Goal: Task Accomplishment & Management: Complete application form

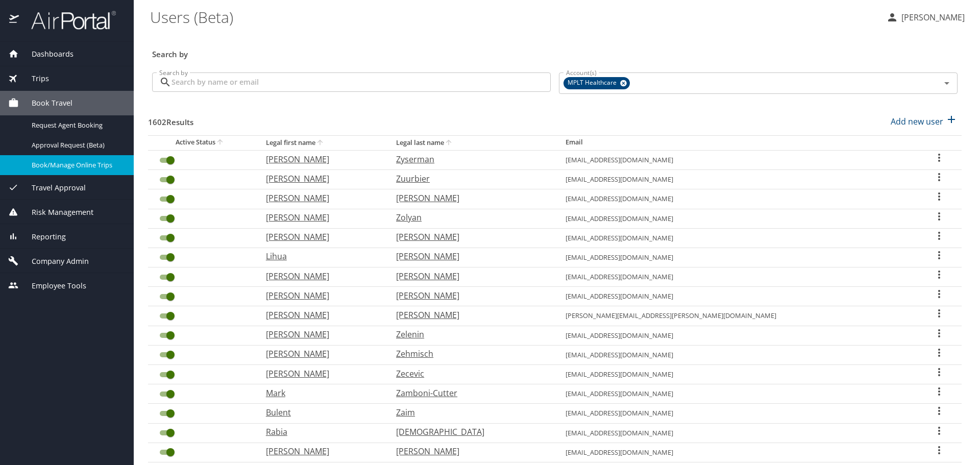
click at [58, 171] on div "Book/Manage Online Trips" at bounding box center [66, 165] width 117 height 12
click at [470, 85] on input "Search by" at bounding box center [361, 81] width 379 height 19
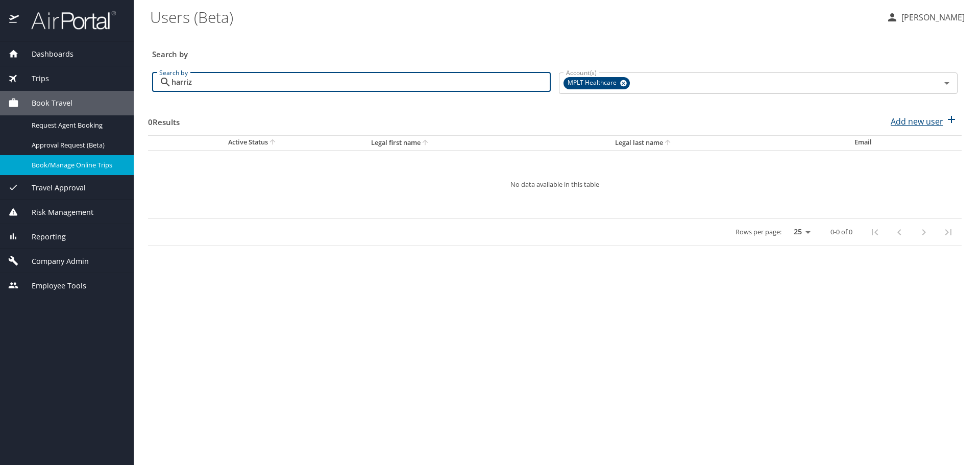
type input "harriz"
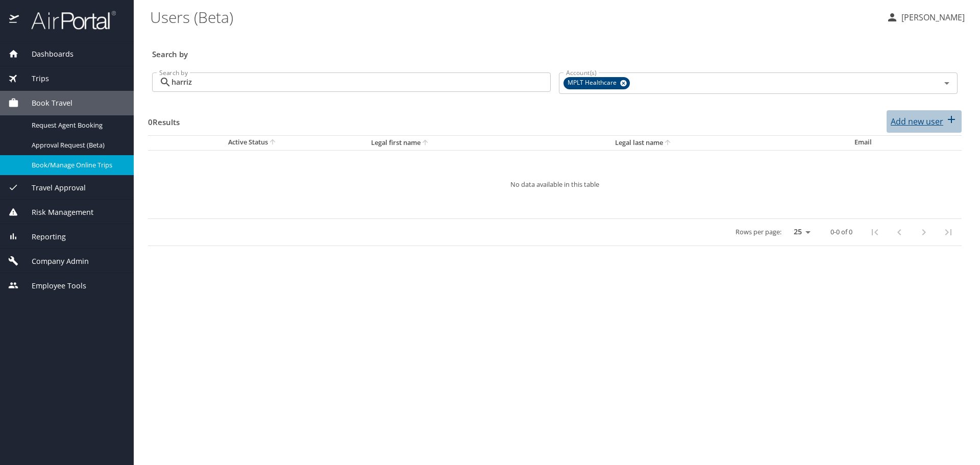
click at [918, 122] on p "Add new user" at bounding box center [917, 121] width 53 height 12
select select "US"
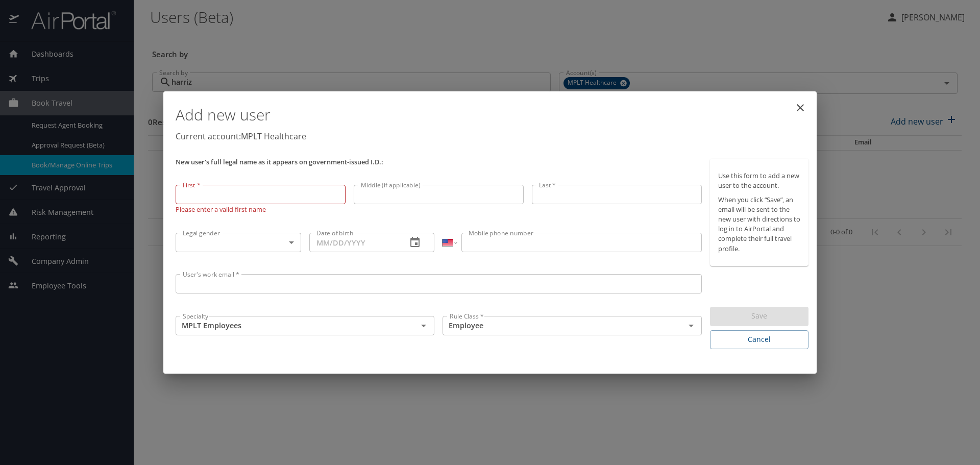
click at [264, 187] on input "First *" at bounding box center [261, 194] width 170 height 19
paste input "[PERSON_NAME]"
type input "[PERSON_NAME]"
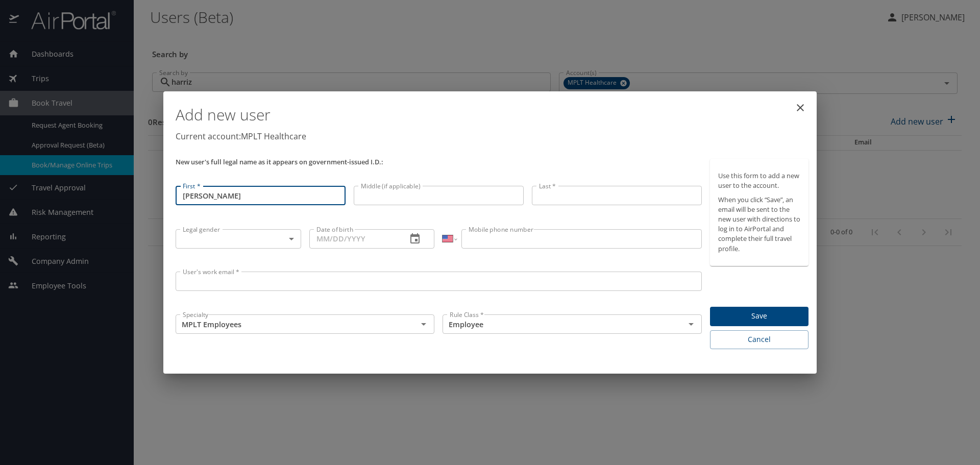
click at [453, 198] on input "Middle (if applicable)" at bounding box center [439, 195] width 170 height 19
paste input "[PERSON_NAME]"
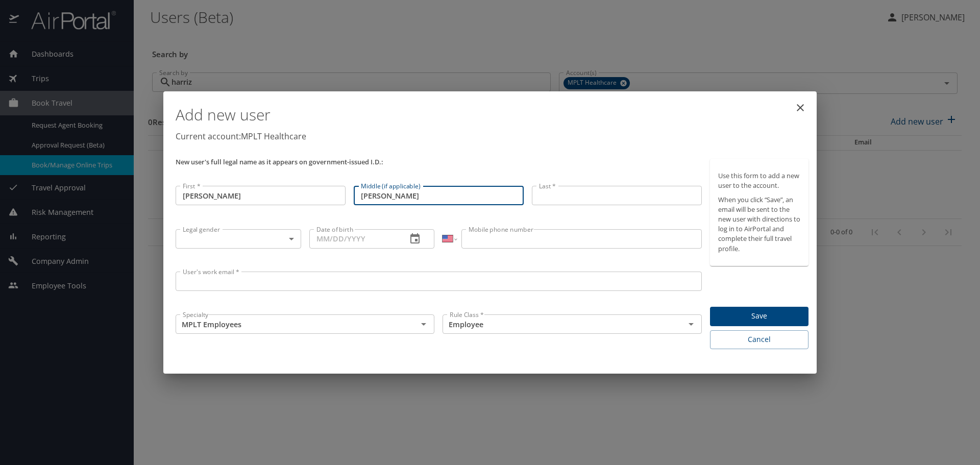
type input "[PERSON_NAME]"
click at [579, 192] on input "Last *" at bounding box center [617, 195] width 170 height 19
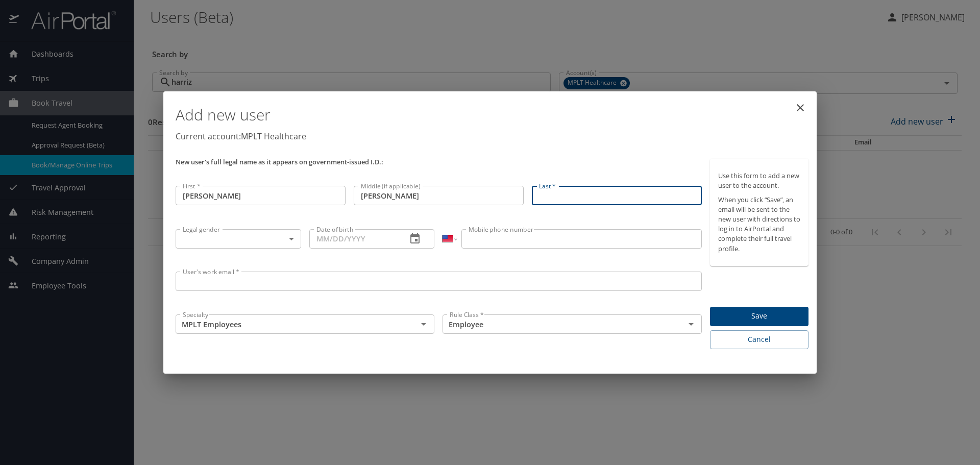
paste input "Harriz"
type input "Harriz"
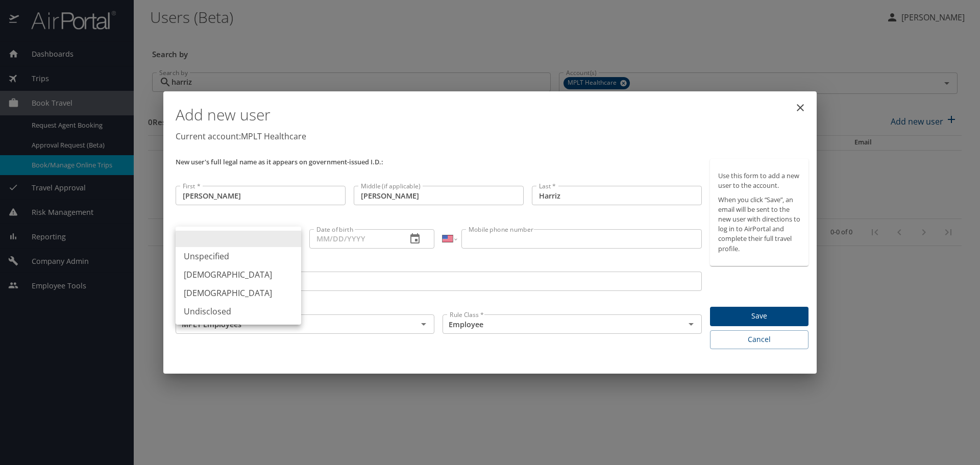
click at [265, 238] on body "Dashboards AirPortal 360™ Manager My Travel Dashboard Trips Airtinerary® Lookup…" at bounding box center [490, 232] width 980 height 465
click at [223, 273] on li "[DEMOGRAPHIC_DATA]" at bounding box center [239, 274] width 126 height 18
type input "[DEMOGRAPHIC_DATA]"
click at [330, 238] on input "Date of birth" at bounding box center [354, 238] width 90 height 19
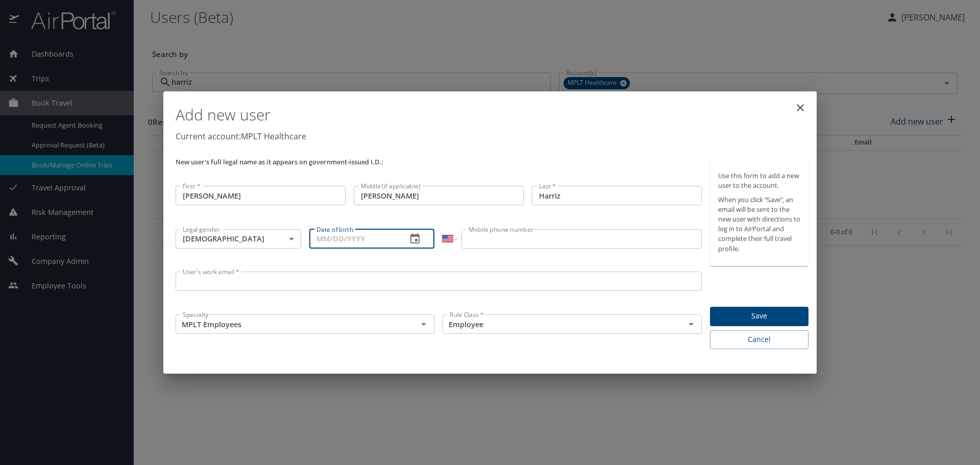
paste input "[DATE]"
type input "[DATE]"
click at [471, 240] on input "Mobile phone number" at bounding box center [581, 238] width 240 height 19
click at [472, 252] on div "International [GEOGRAPHIC_DATA] [GEOGRAPHIC_DATA] [GEOGRAPHIC_DATA] [GEOGRAPHIC…" at bounding box center [572, 246] width 267 height 42
click at [474, 243] on input "Mobile phone number" at bounding box center [581, 238] width 240 height 19
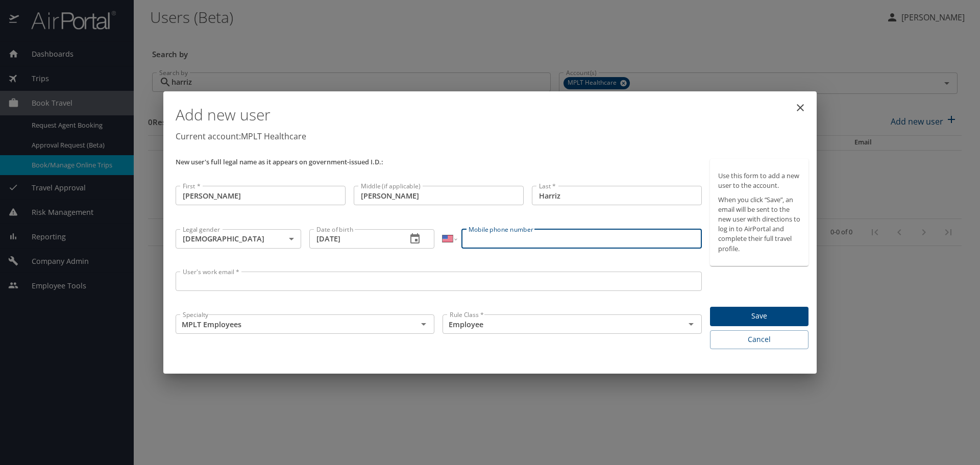
paste input "[PHONE_NUMBER]"
type input "[PHONE_NUMBER]"
click at [287, 282] on input "User's work email *" at bounding box center [439, 281] width 526 height 19
paste input "[EMAIL_ADDRESS][DOMAIN_NAME]"
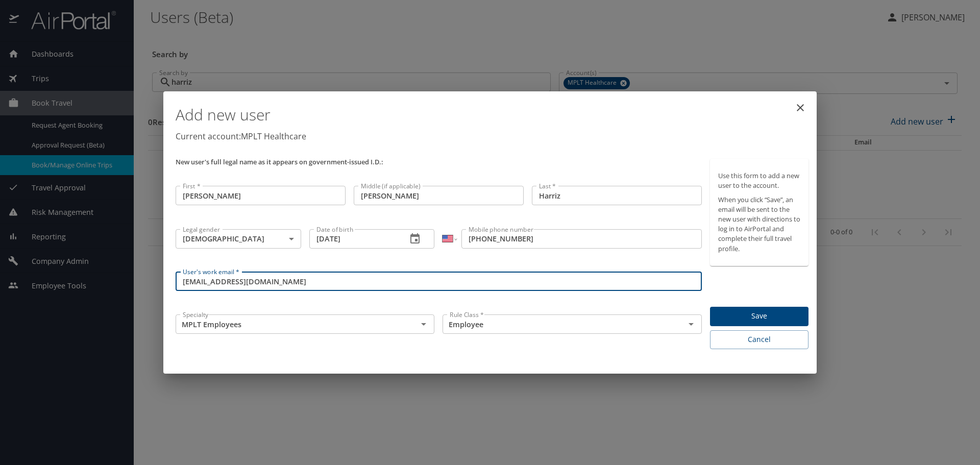
drag, startPoint x: 230, startPoint y: 281, endPoint x: 395, endPoint y: 281, distance: 165.4
click at [395, 281] on input "[EMAIL_ADDRESS][DOMAIN_NAME]" at bounding box center [439, 281] width 526 height 19
type input "[EMAIL_ADDRESS][DOMAIN_NAME]"
click at [309, 326] on input "MPLT Employees" at bounding box center [290, 324] width 223 height 13
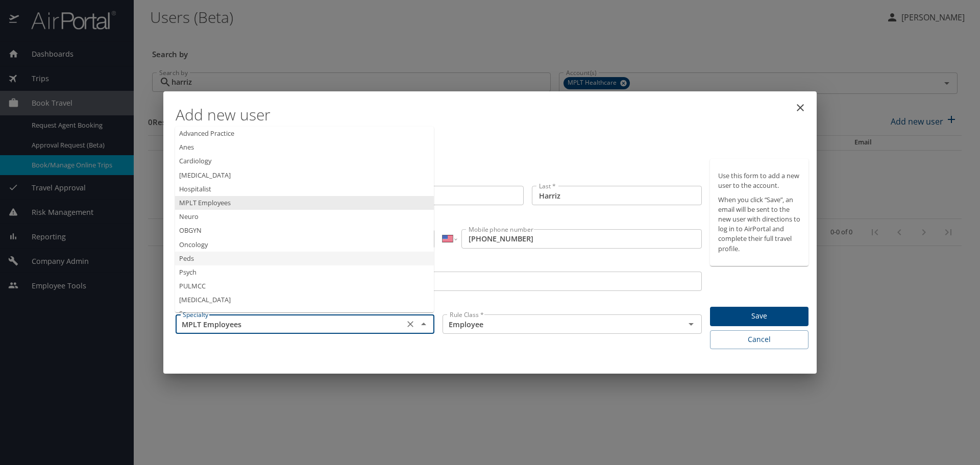
click at [208, 254] on li "Peds" at bounding box center [304, 259] width 259 height 14
type input "Peds"
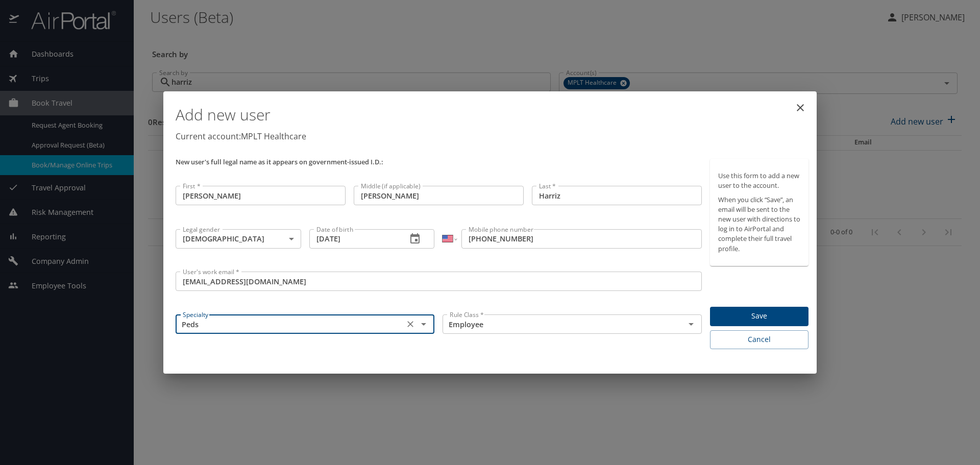
click at [640, 246] on input "[PHONE_NUMBER]" at bounding box center [581, 238] width 240 height 19
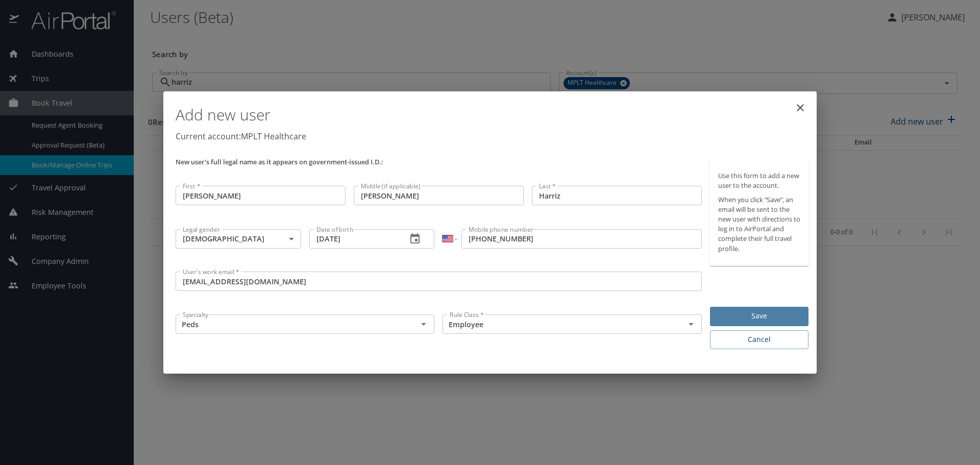
click at [766, 310] on span "Save" at bounding box center [759, 316] width 82 height 13
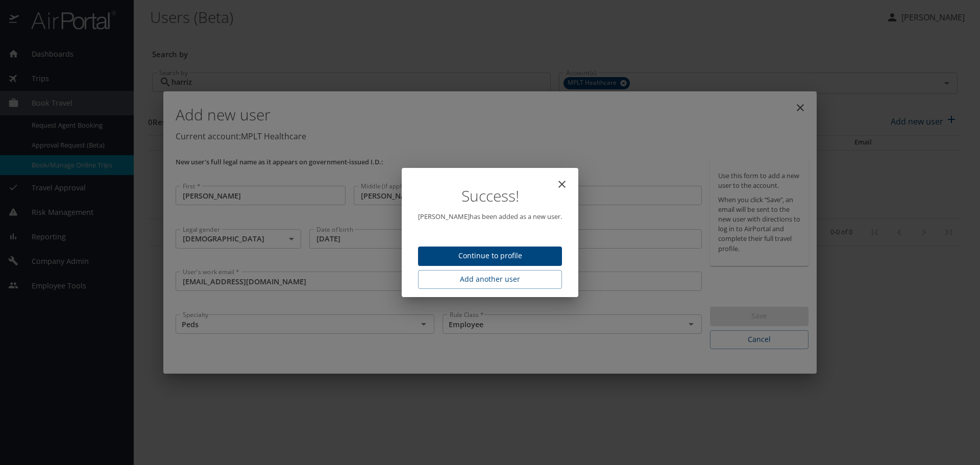
click at [497, 256] on span "Continue to profile" at bounding box center [490, 256] width 128 height 13
select select "US"
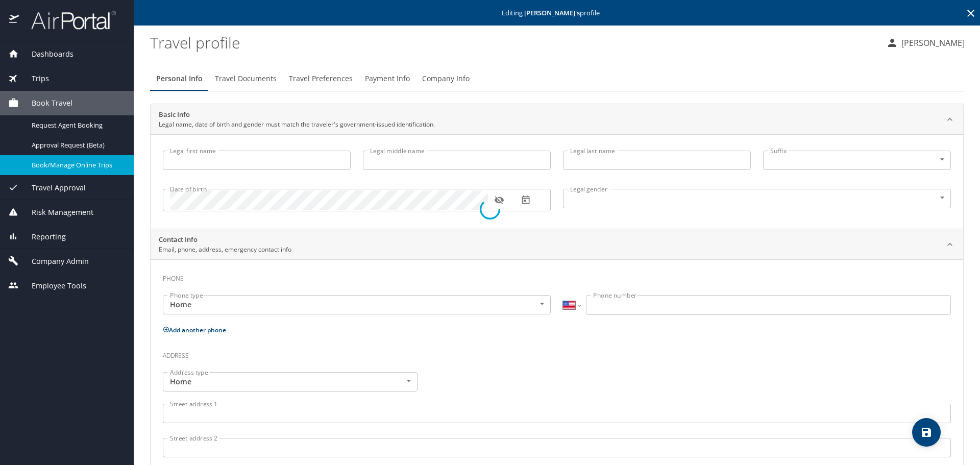
type input "[PERSON_NAME]"
type input "Harriz"
type input "[DEMOGRAPHIC_DATA]"
select select "US"
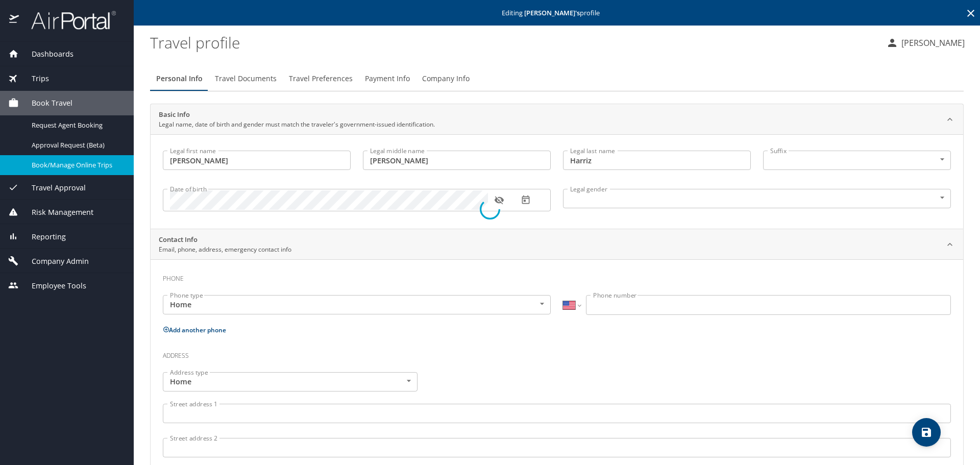
select select "US"
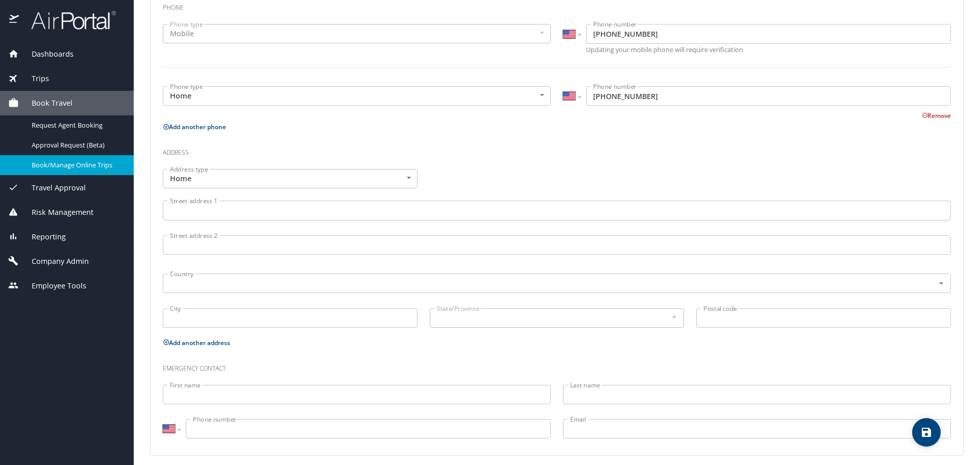
scroll to position [278, 0]
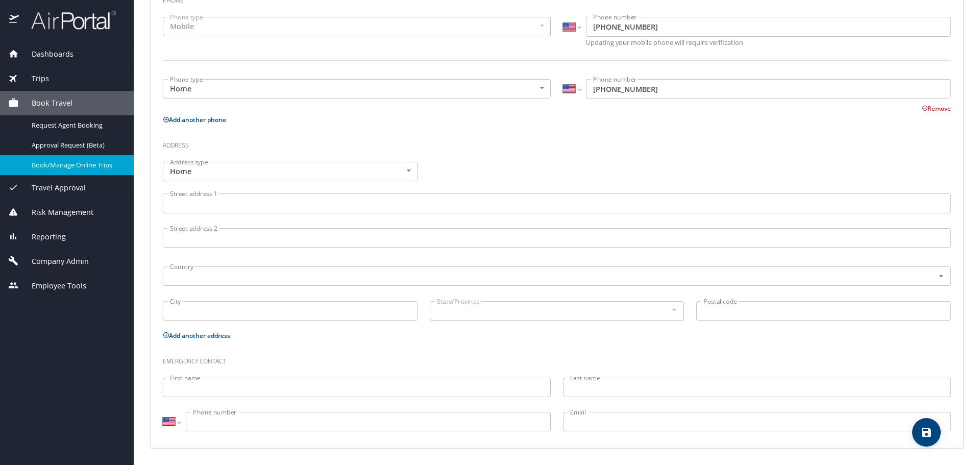
click at [228, 206] on input "Street address 1" at bounding box center [557, 202] width 788 height 19
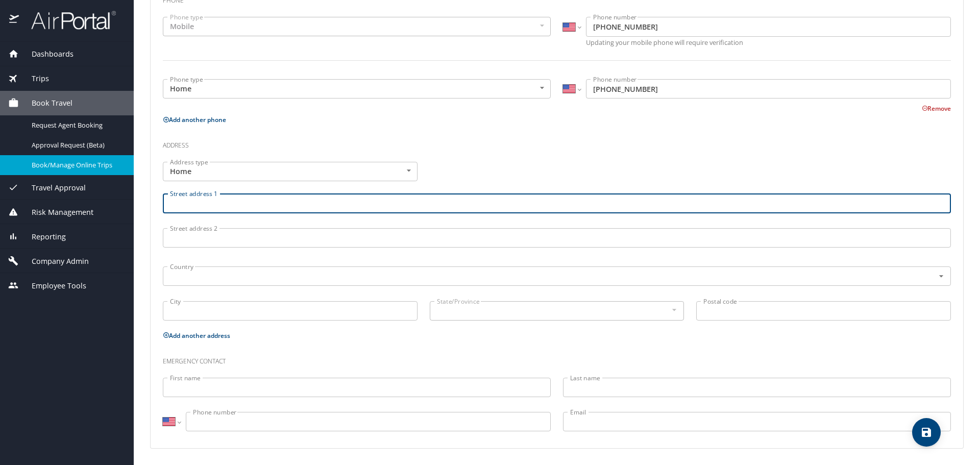
paste input "[STREET_ADDRESS]"
click at [231, 204] on input "[STREET_ADDRESS]" at bounding box center [557, 202] width 788 height 19
click at [232, 204] on input "[STREET_ADDRESS]" at bounding box center [557, 202] width 788 height 19
click at [233, 205] on input "[STREET_ADDRESS]" at bounding box center [557, 202] width 788 height 19
drag, startPoint x: 233, startPoint y: 205, endPoint x: 376, endPoint y: 204, distance: 142.9
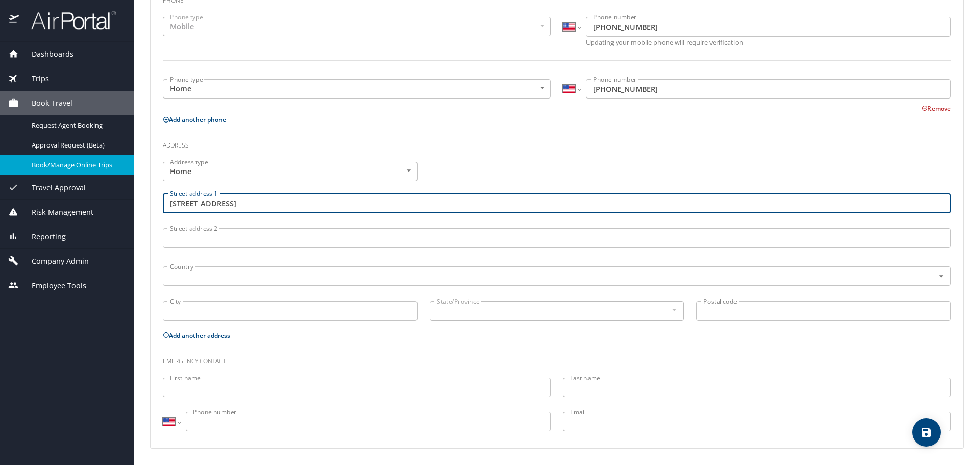
click at [376, 204] on input "[STREET_ADDRESS]" at bounding box center [557, 202] width 788 height 19
type input "[STREET_ADDRESS]"
click at [182, 274] on input "text" at bounding box center [542, 276] width 752 height 13
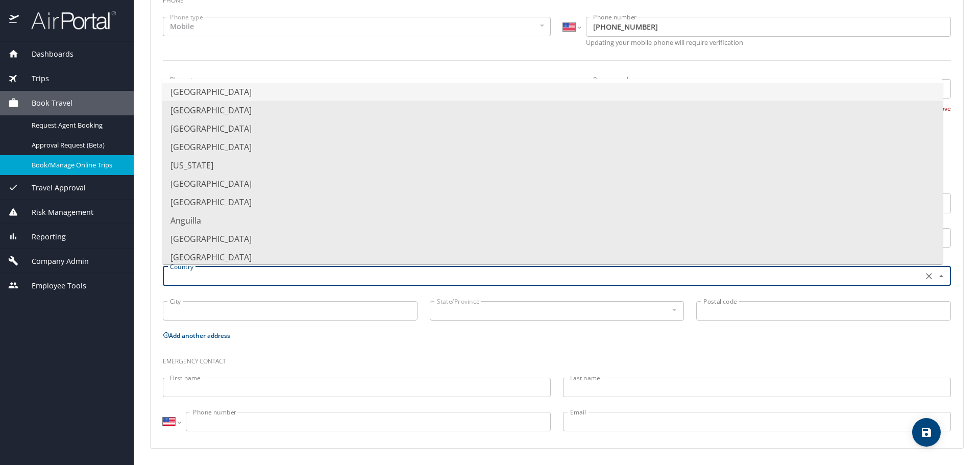
click at [224, 93] on li "[GEOGRAPHIC_DATA]" at bounding box center [552, 92] width 781 height 18
type input "[GEOGRAPHIC_DATA]"
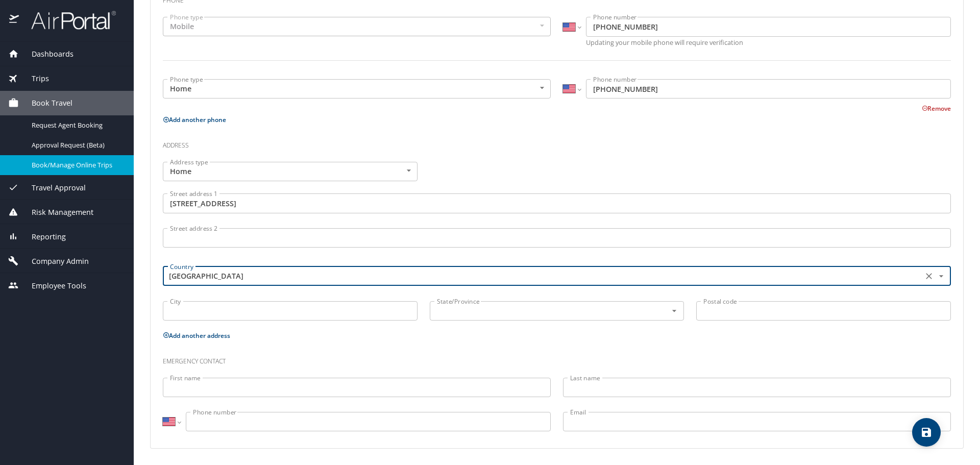
click at [203, 309] on input "City" at bounding box center [290, 310] width 255 height 19
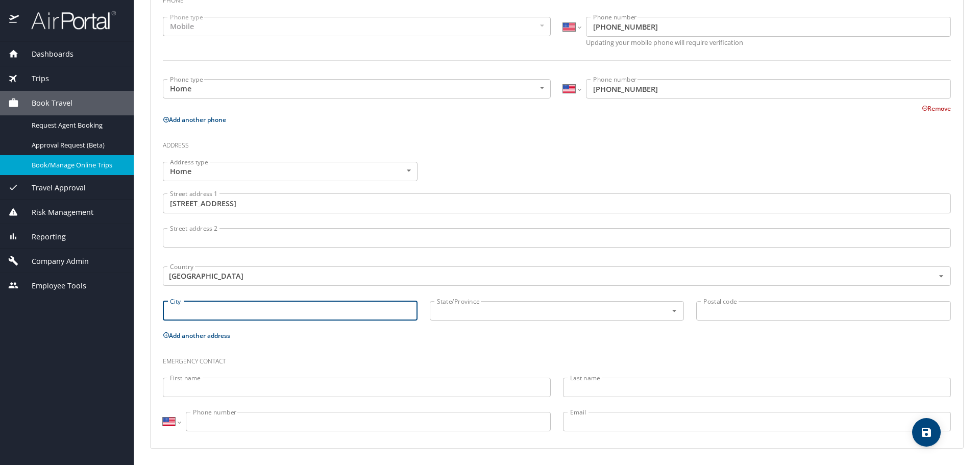
paste input ", Manteca, CA 95337"
click at [177, 311] on input ", Manteca, CA 95337" at bounding box center [290, 310] width 255 height 19
type input "Manteca, CA 95337"
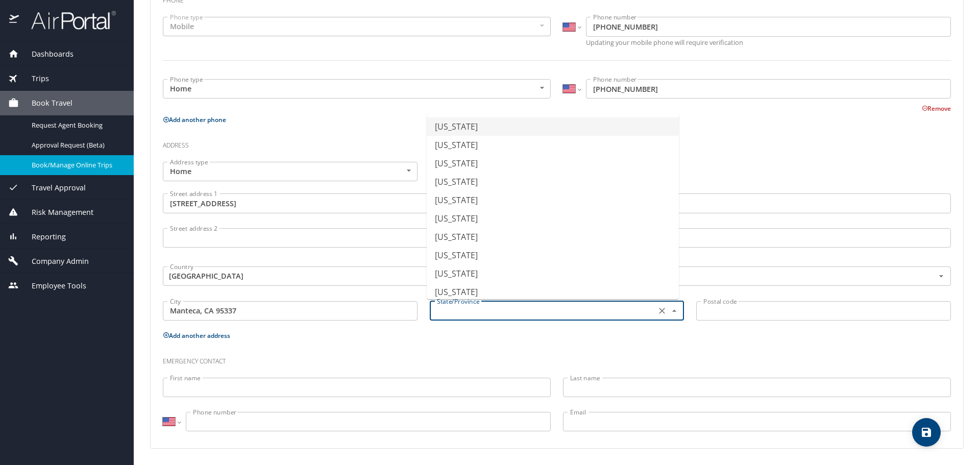
click at [465, 304] on input "text" at bounding box center [542, 310] width 218 height 13
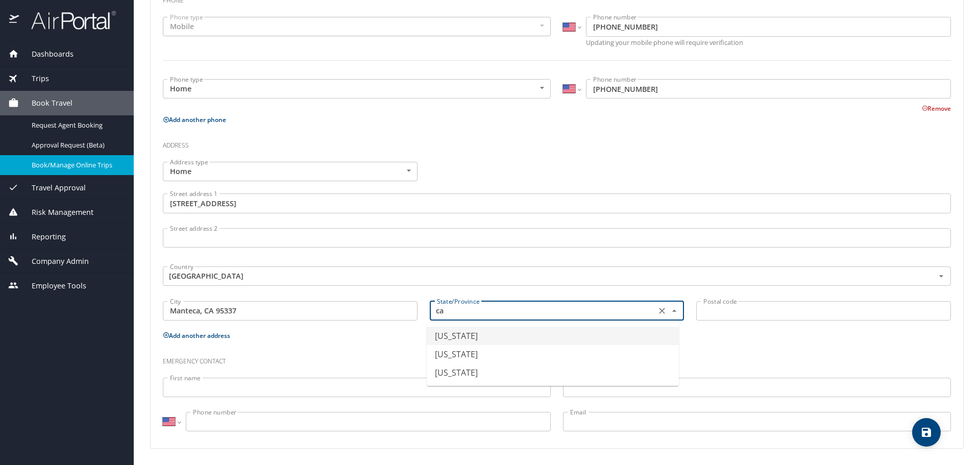
click at [474, 327] on li "[US_STATE]" at bounding box center [553, 336] width 252 height 18
type input "[US_STATE]"
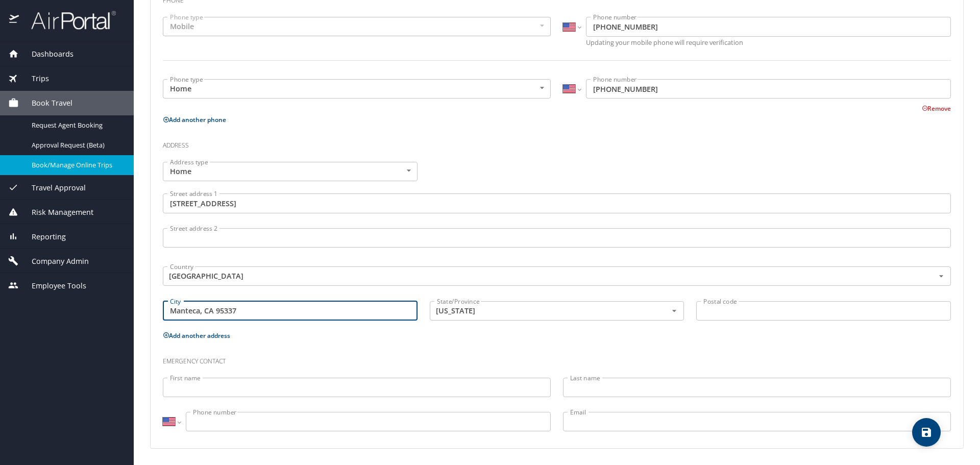
drag, startPoint x: 216, startPoint y: 311, endPoint x: 285, endPoint y: 313, distance: 69.0
click at [284, 313] on input "Manteca, CA 95337" at bounding box center [290, 310] width 255 height 19
type input "Manteca, [GEOGRAPHIC_DATA]"
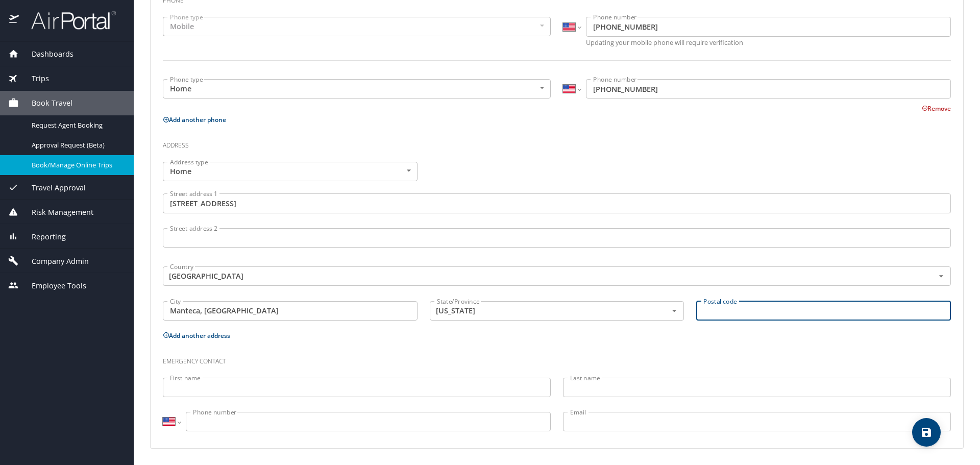
click at [728, 318] on input "Postal code" at bounding box center [823, 310] width 255 height 19
paste input "95337"
type input "95337"
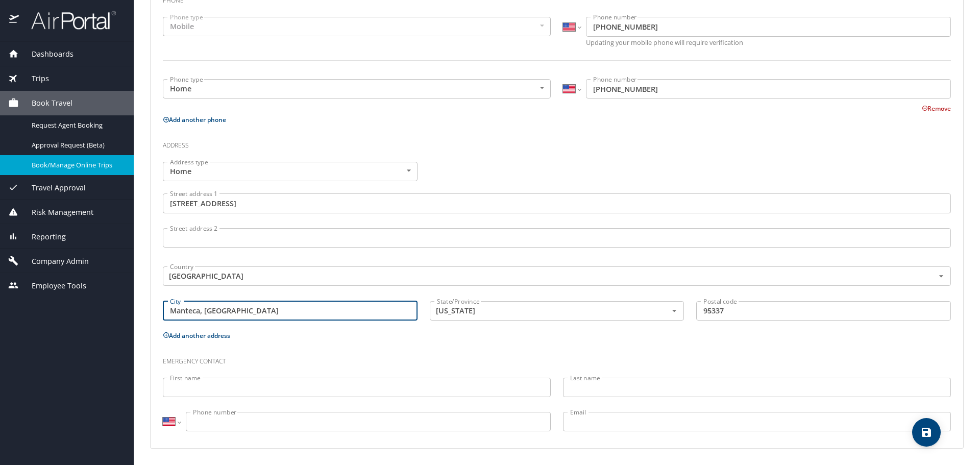
click at [338, 316] on input "Manteca, [GEOGRAPHIC_DATA]" at bounding box center [290, 310] width 255 height 19
type input "Manteca"
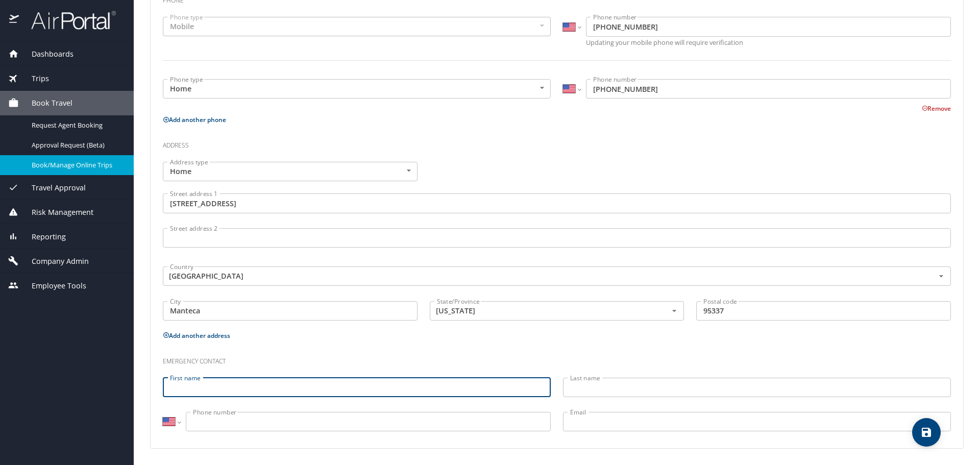
click at [181, 389] on input "First name" at bounding box center [357, 387] width 388 height 19
paste input "Doha Harriz"
drag, startPoint x: 193, startPoint y: 387, endPoint x: 296, endPoint y: 387, distance: 102.1
click at [296, 387] on input "Doha Harriz" at bounding box center [357, 387] width 388 height 19
drag, startPoint x: 191, startPoint y: 388, endPoint x: 298, endPoint y: 391, distance: 106.2
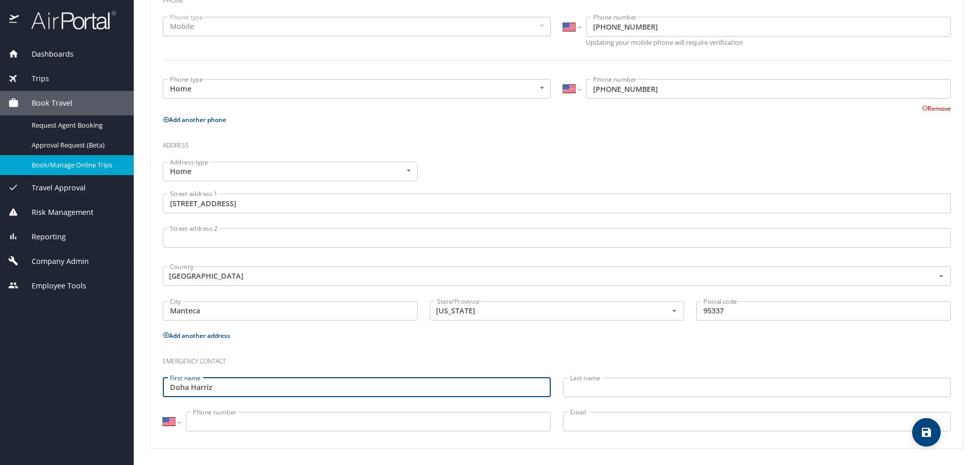
click at [297, 391] on input "Doha Harriz" at bounding box center [357, 387] width 388 height 19
type input "[GEOGRAPHIC_DATA]"
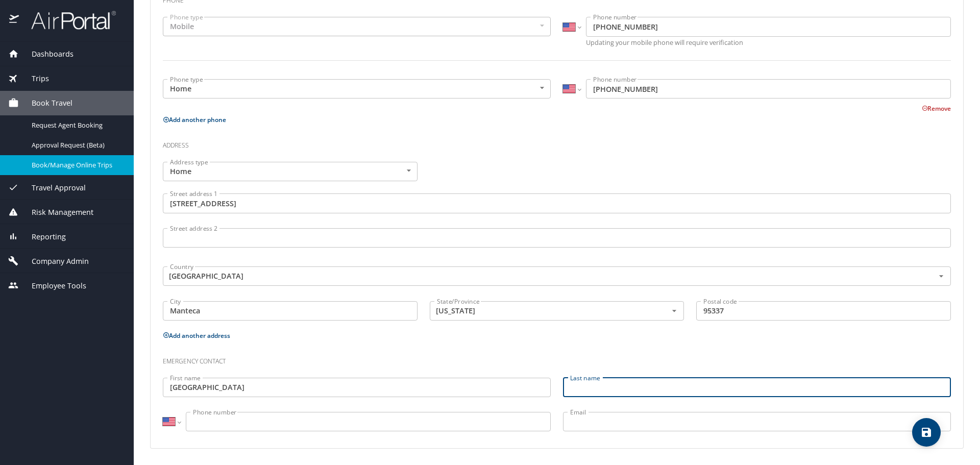
click at [679, 388] on input "Last name" at bounding box center [757, 387] width 388 height 19
paste input "Harriz"
type input "Harriz"
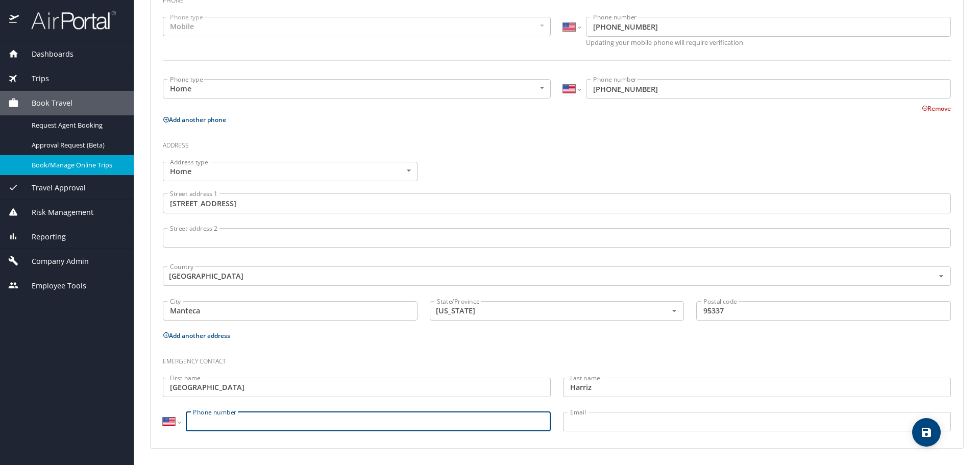
click at [222, 416] on input "Phone number" at bounding box center [368, 421] width 365 height 19
paste input "[PHONE_NUMBER]"
type input "[PHONE_NUMBER]"
click at [654, 420] on input "Email" at bounding box center [757, 421] width 388 height 19
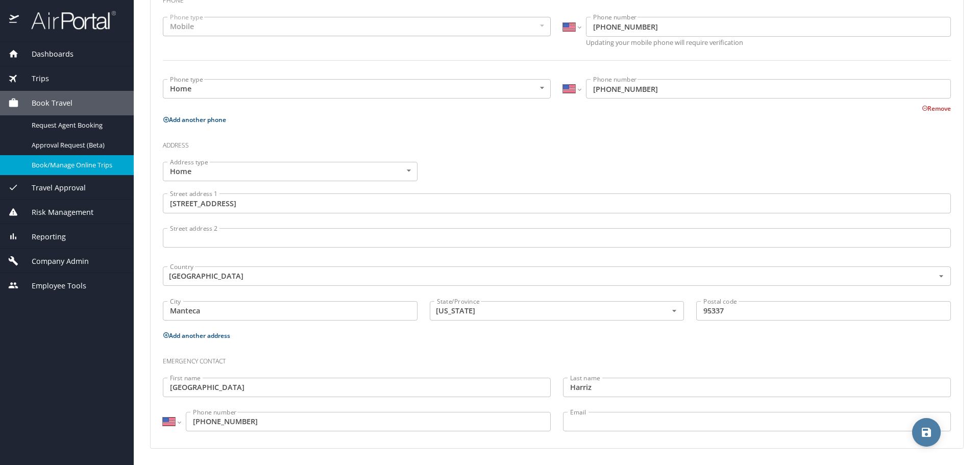
click at [920, 434] on icon "save" at bounding box center [926, 432] width 12 height 12
select select "US"
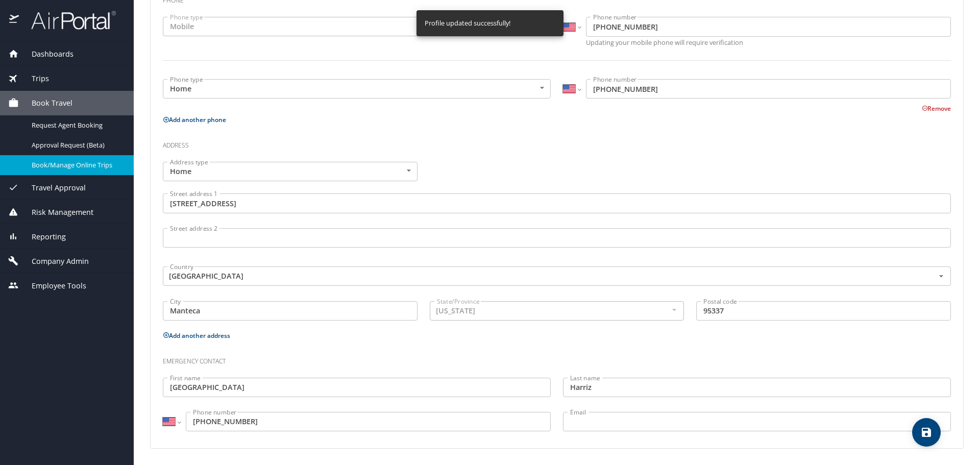
select select "US"
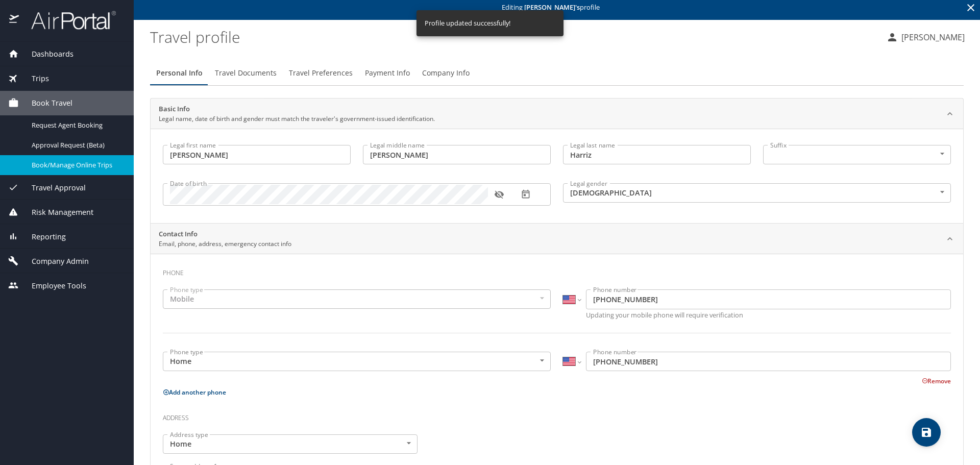
scroll to position [0, 0]
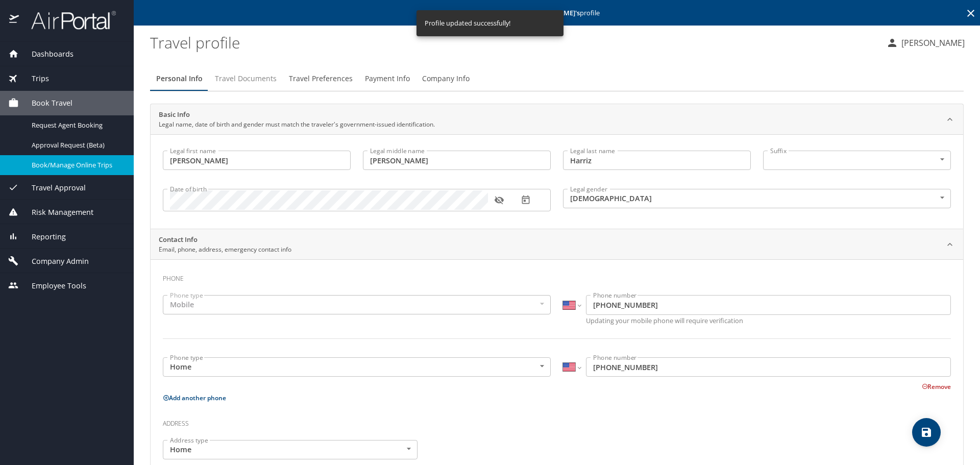
click at [251, 75] on span "Travel Documents" at bounding box center [246, 78] width 62 height 13
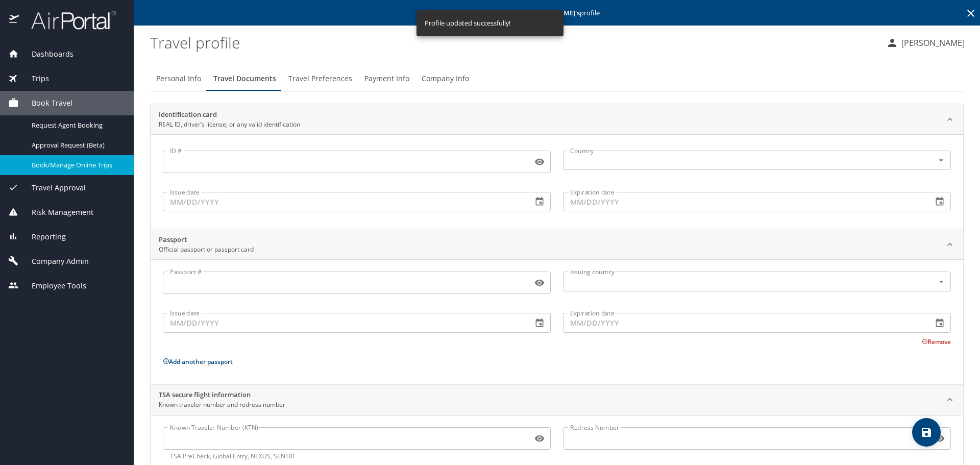
scroll to position [27, 0]
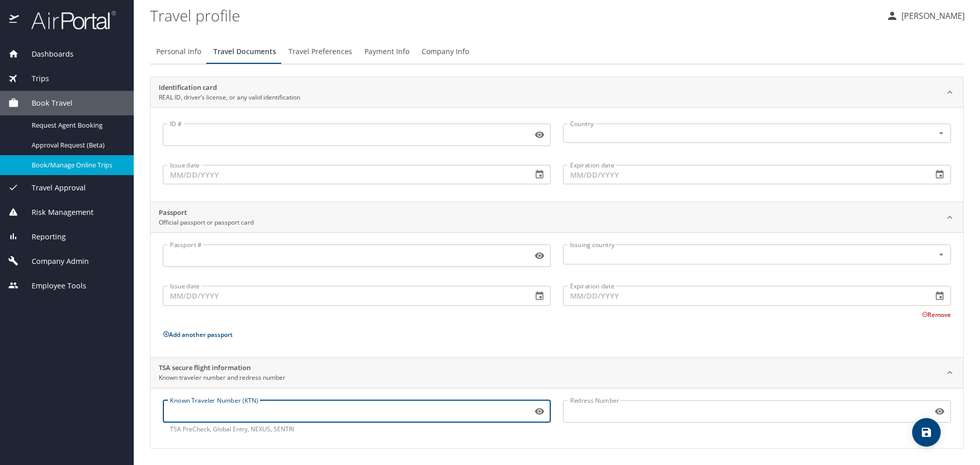
drag, startPoint x: 224, startPoint y: 406, endPoint x: 394, endPoint y: 406, distance: 170.0
click at [224, 406] on input "Known Traveler Number (KTN)" at bounding box center [346, 411] width 366 height 19
paste input "993121194"
type input "993121194"
click at [668, 412] on input "Redress Number" at bounding box center [746, 411] width 366 height 19
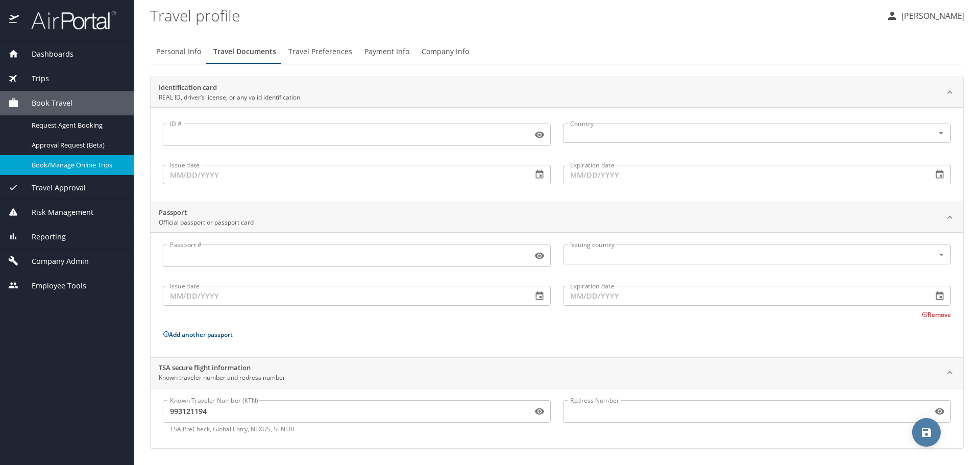
click at [933, 430] on span "save" at bounding box center [926, 432] width 29 height 12
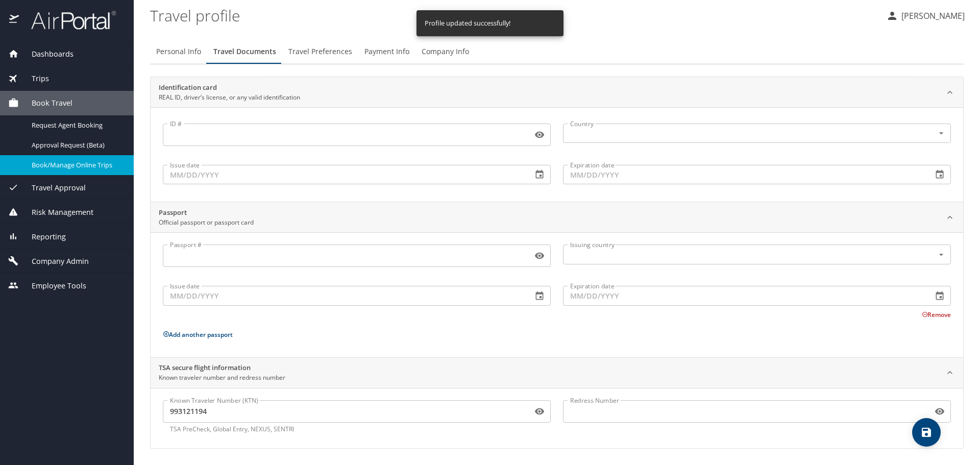
click at [304, 54] on span "Travel Preferences" at bounding box center [320, 51] width 64 height 13
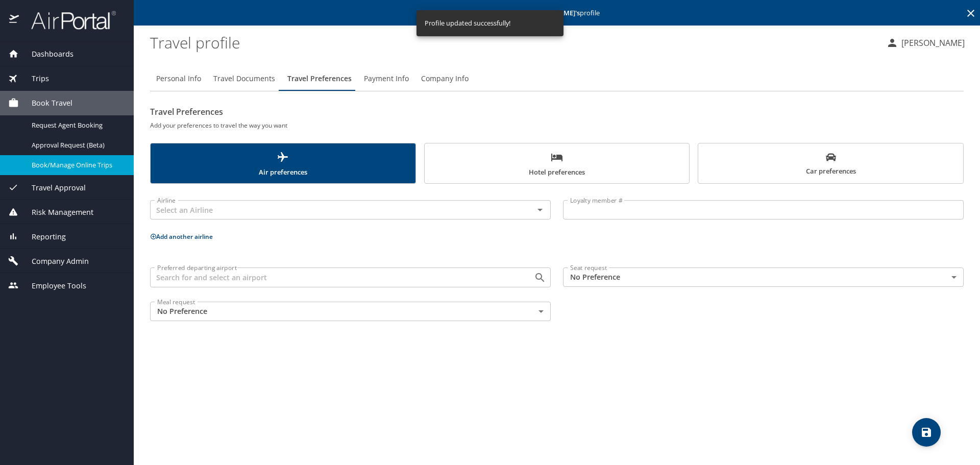
scroll to position [0, 0]
click at [211, 274] on input "Preferred departing airport" at bounding box center [335, 277] width 365 height 13
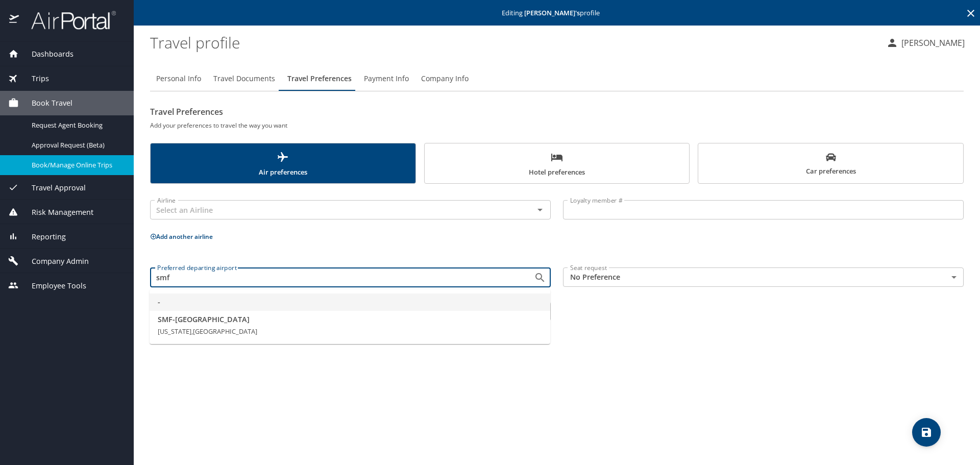
click at [175, 287] on body "Dashboards AirPortal 360™ Manager My Travel Dashboard Trips Airtinerary® Lookup…" at bounding box center [490, 232] width 980 height 465
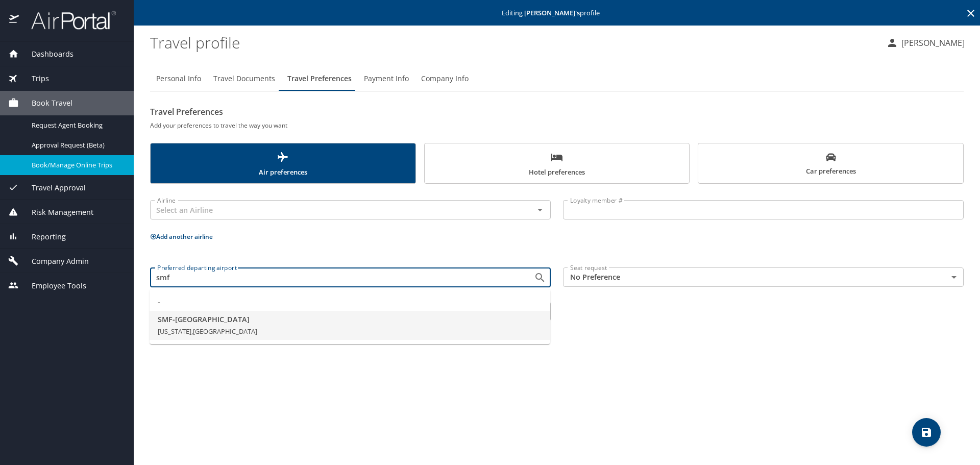
click at [173, 316] on span "SMF - [GEOGRAPHIC_DATA]" at bounding box center [350, 319] width 384 height 11
type input "SMF - [GEOGRAPHIC_DATA]"
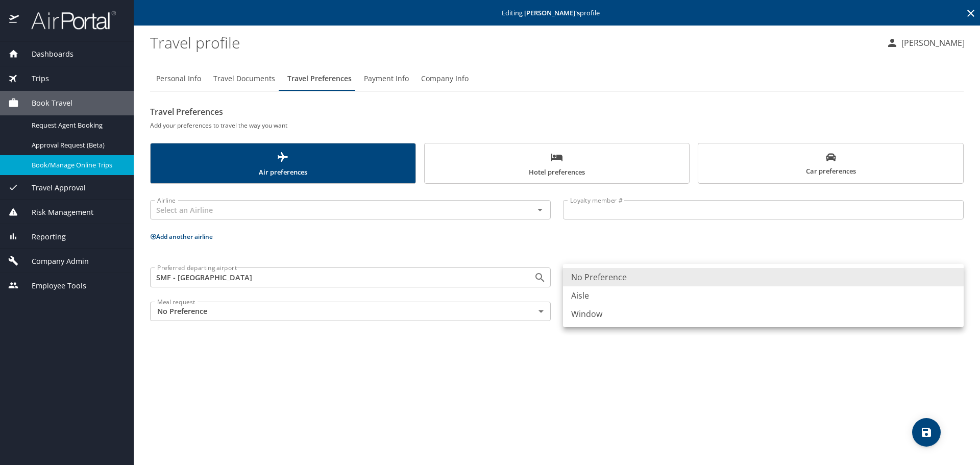
click at [639, 281] on body "Dashboards AirPortal 360™ Manager My Travel Dashboard Trips Airtinerary® Lookup…" at bounding box center [490, 232] width 980 height 465
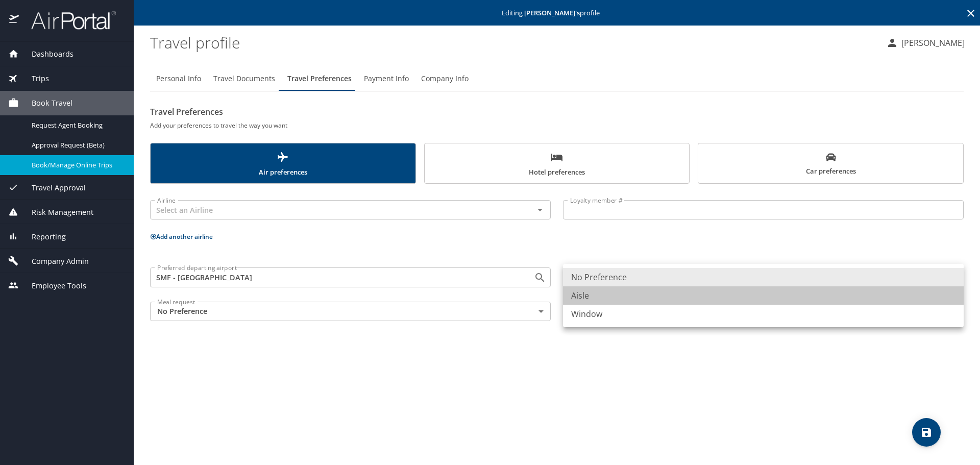
click at [616, 292] on li "Aisle" at bounding box center [763, 295] width 401 height 18
type input "Aisle"
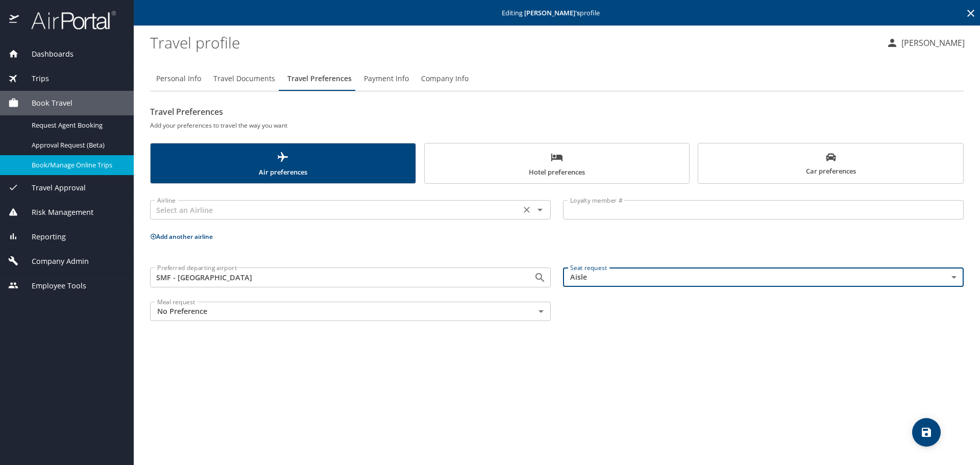
click at [195, 214] on input "text" at bounding box center [335, 209] width 365 height 13
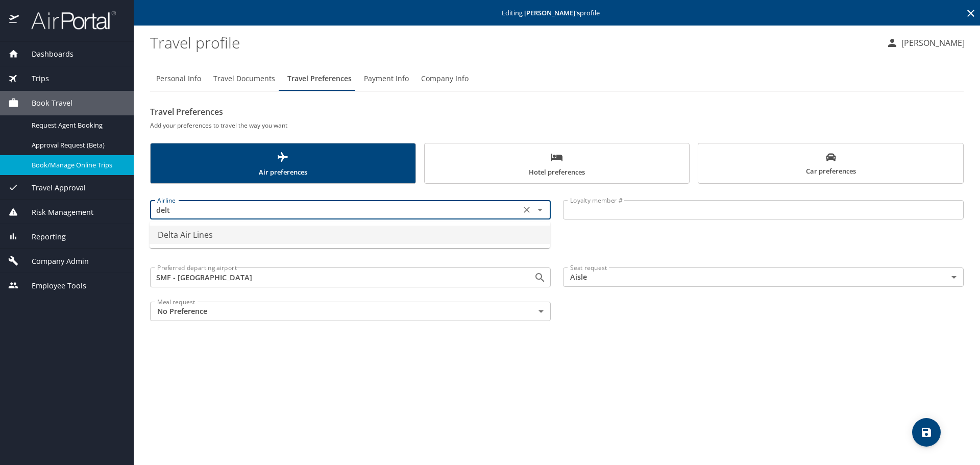
drag, startPoint x: 207, startPoint y: 233, endPoint x: 308, endPoint y: 220, distance: 101.4
click at [208, 233] on li "Delta Air Lines" at bounding box center [350, 235] width 401 height 18
type input "Delta Air Lines"
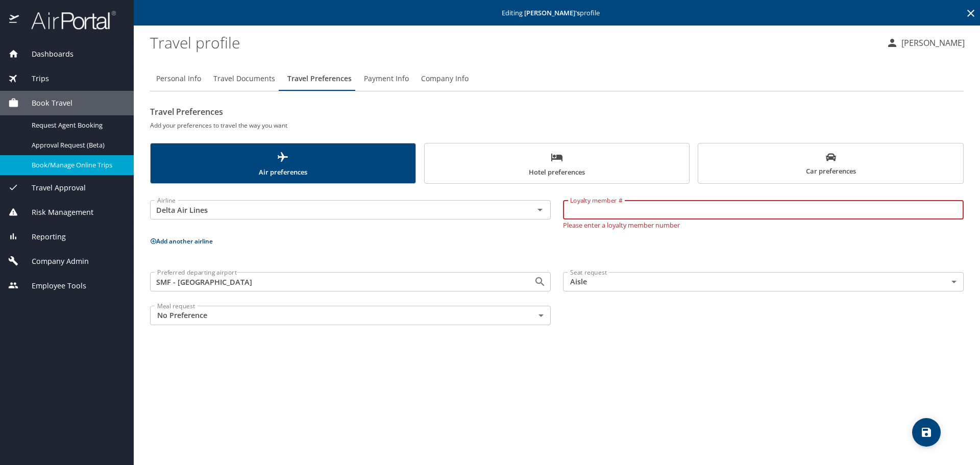
click at [645, 201] on input "Loyalty member #" at bounding box center [763, 209] width 401 height 19
paste input "2409261175"
type input "2409261175"
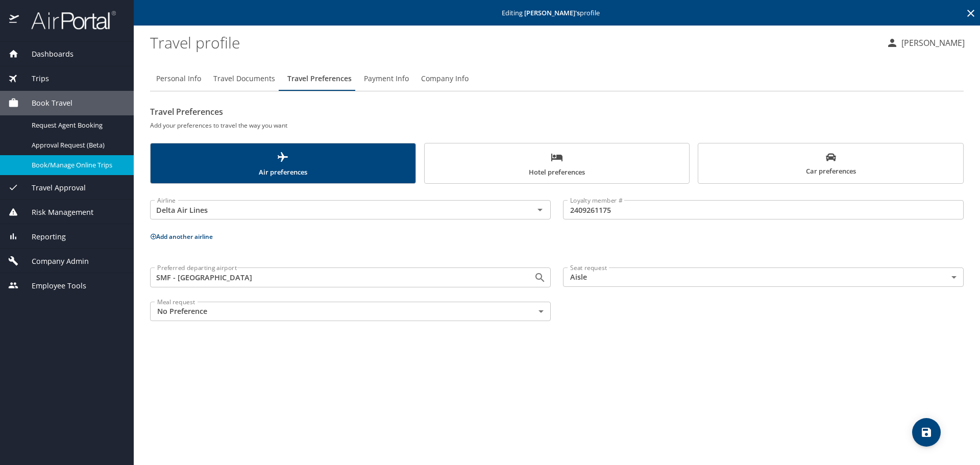
click at [189, 236] on button "Add another airline" at bounding box center [181, 236] width 63 height 9
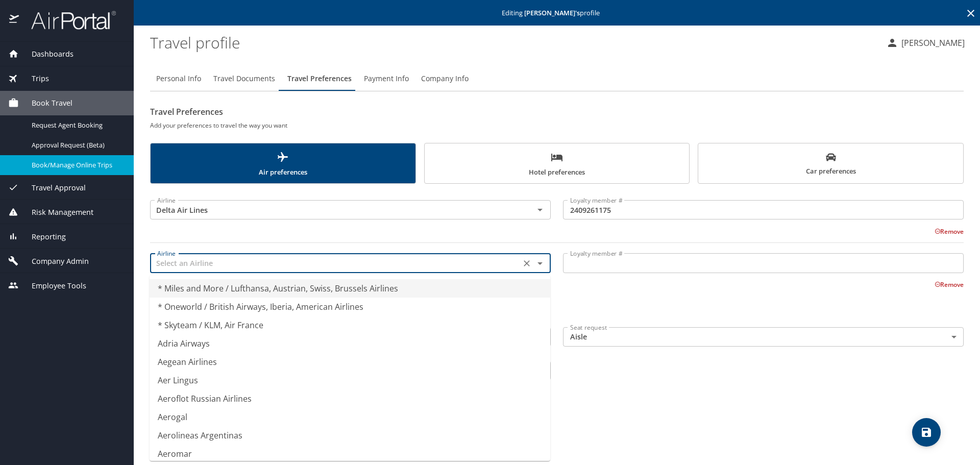
click at [165, 257] on input "text" at bounding box center [335, 262] width 365 height 13
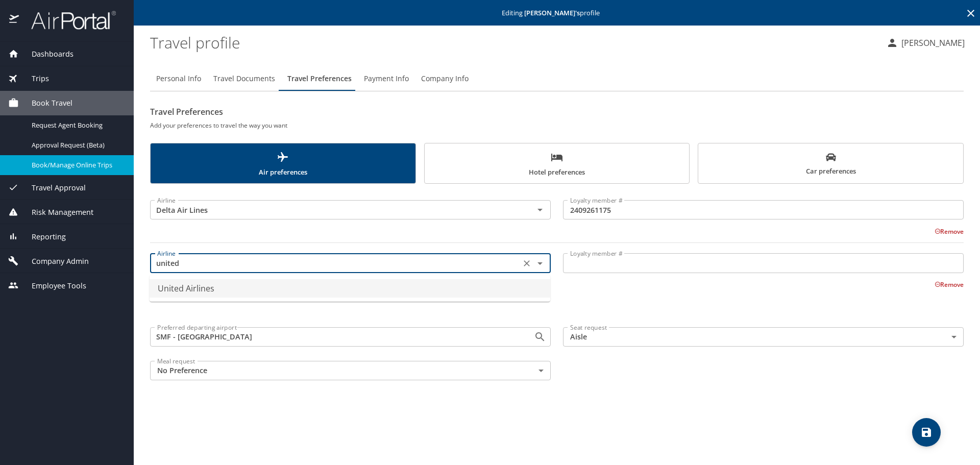
click at [179, 287] on li "United Airlines" at bounding box center [350, 288] width 401 height 18
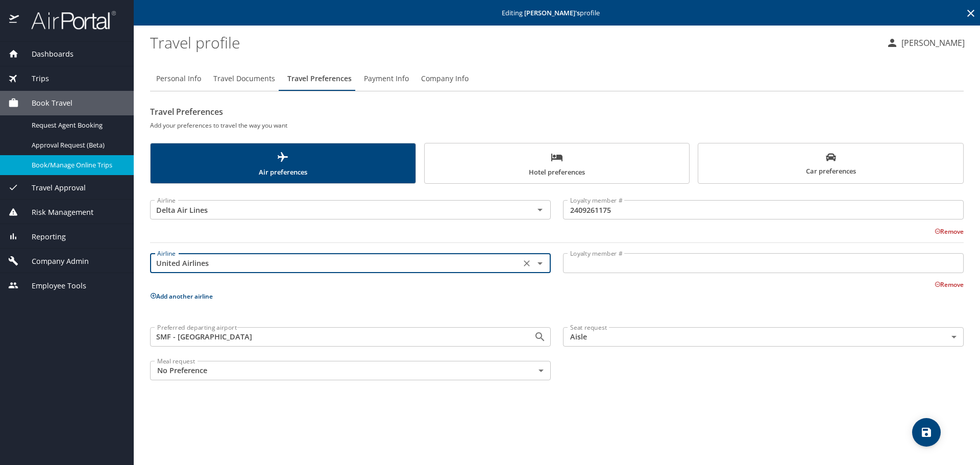
type input "United Airlines"
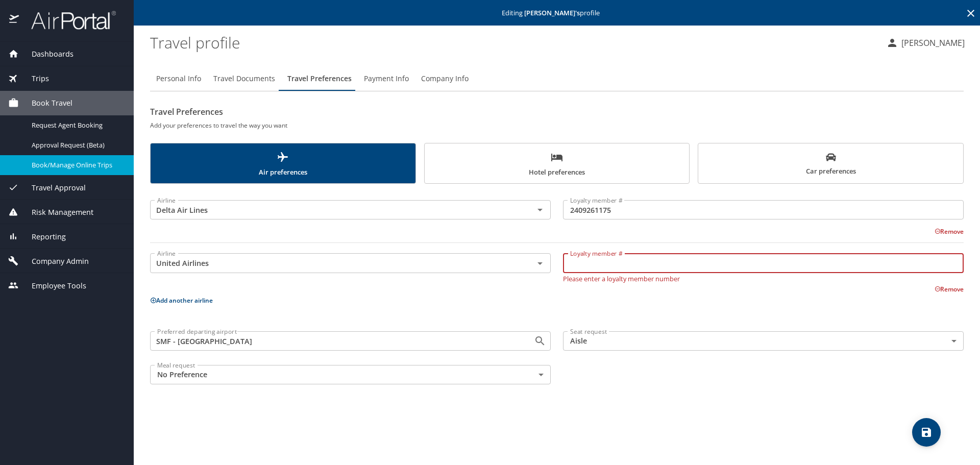
click at [664, 253] on input "Loyalty member #" at bounding box center [763, 262] width 401 height 19
paste input "GMC32933"
type input "GMC32933"
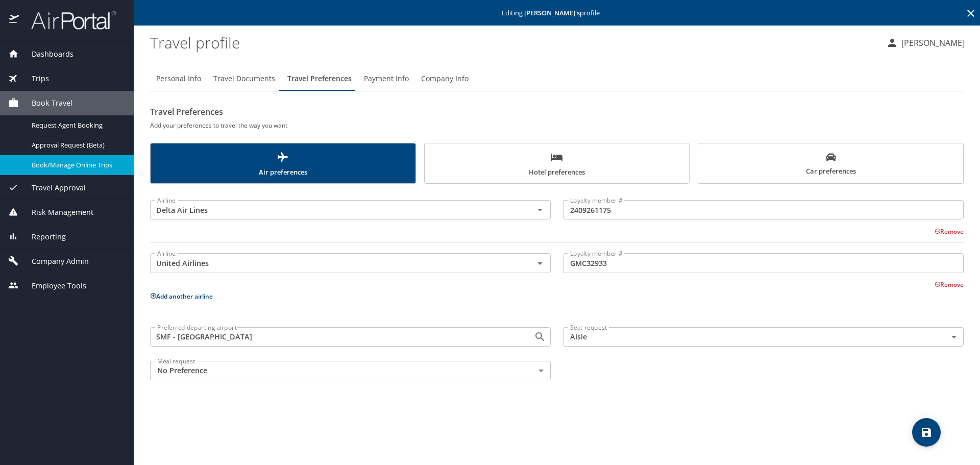
click at [645, 287] on div "Remove" at bounding box center [551, 284] width 826 height 12
click at [923, 429] on icon "save" at bounding box center [926, 432] width 9 height 9
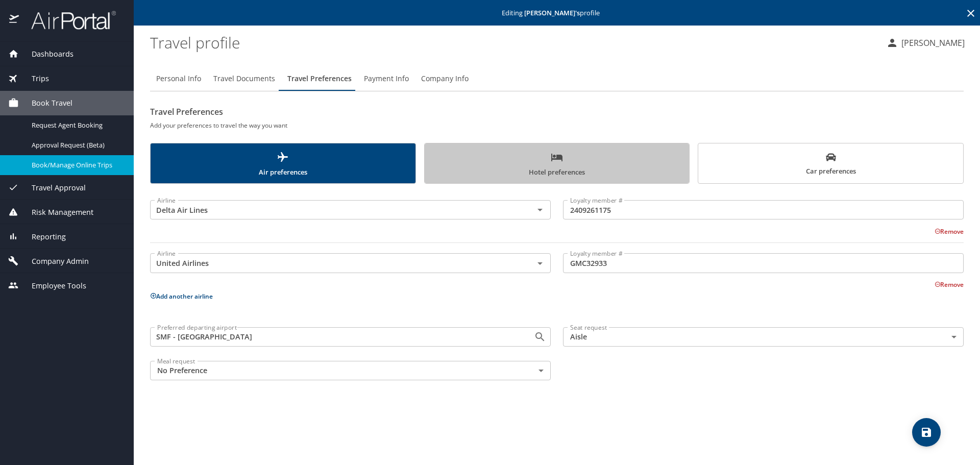
click at [595, 165] on span "Hotel preferences" at bounding box center [557, 164] width 253 height 27
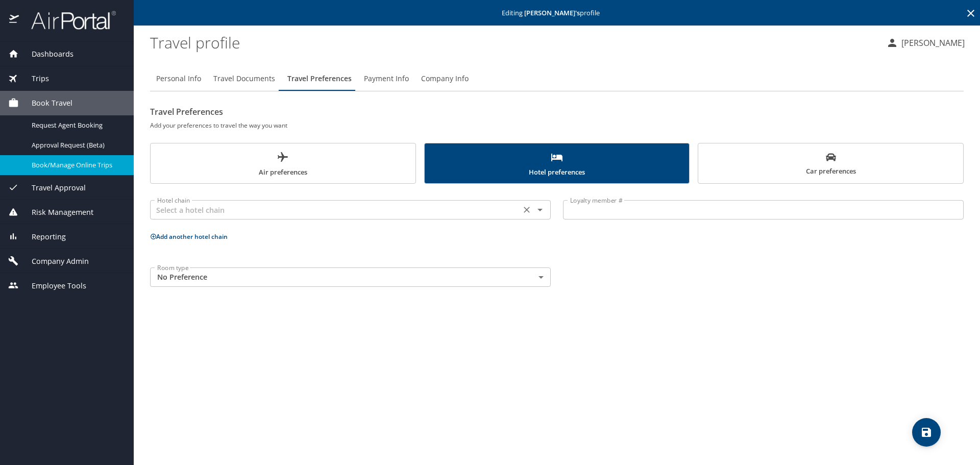
click at [278, 214] on input "text" at bounding box center [335, 209] width 365 height 13
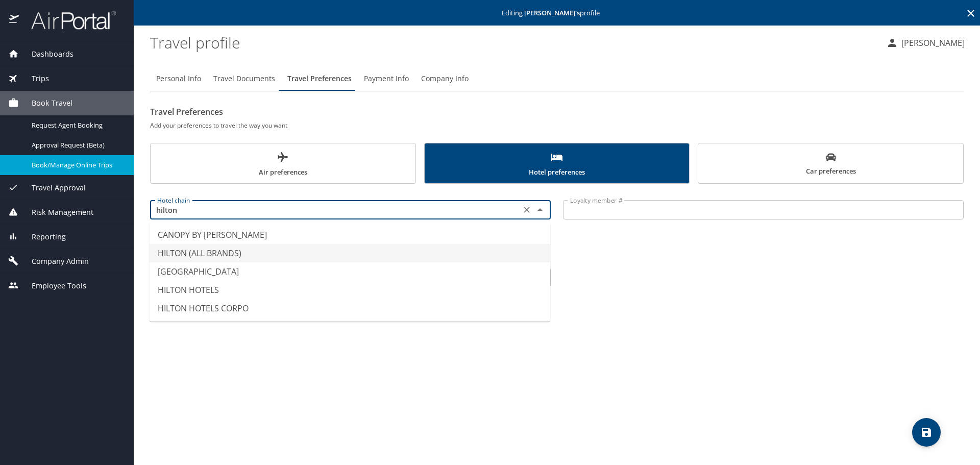
click at [221, 247] on li "HILTON (ALL BRANDS)" at bounding box center [350, 253] width 401 height 18
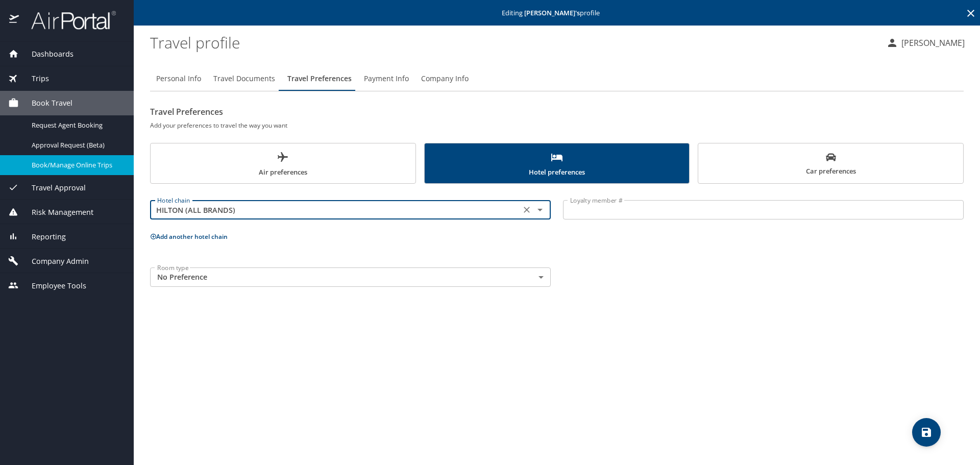
type input "HILTON (ALL BRANDS)"
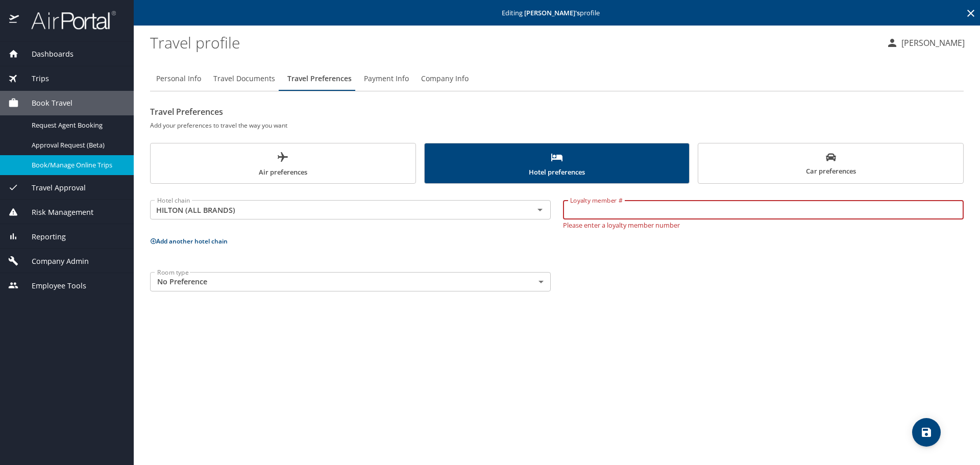
click at [602, 217] on input "Loyalty member #" at bounding box center [763, 209] width 401 height 19
paste input "1374837308"
type input "1374837308"
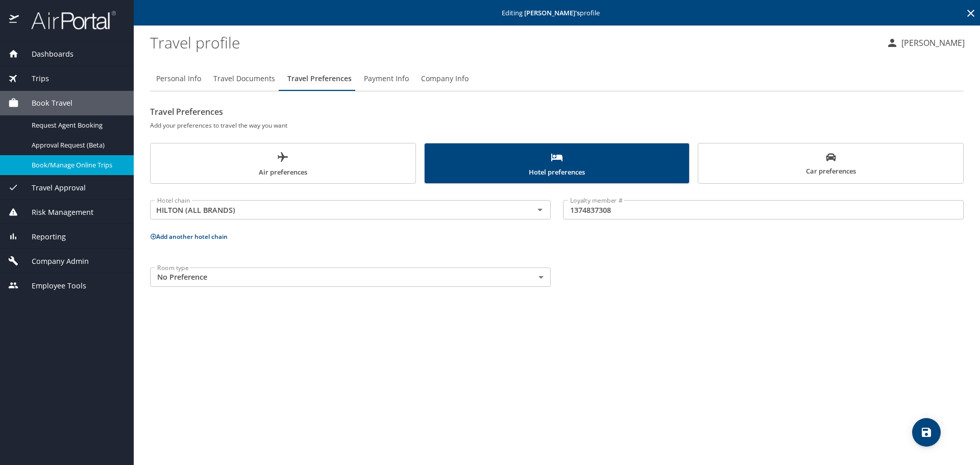
click at [783, 280] on div "Room type No Preference NotApplicable Room type" at bounding box center [557, 277] width 826 height 32
drag, startPoint x: 829, startPoint y: 170, endPoint x: 785, endPoint y: 360, distance: 195.3
click at [785, 360] on div "Personal Info Travel Documents Travel Preferences Payment Info Company Info Tra…" at bounding box center [557, 261] width 814 height 407
click at [933, 439] on button "save" at bounding box center [926, 432] width 29 height 29
click at [922, 435] on icon "save" at bounding box center [926, 432] width 9 height 9
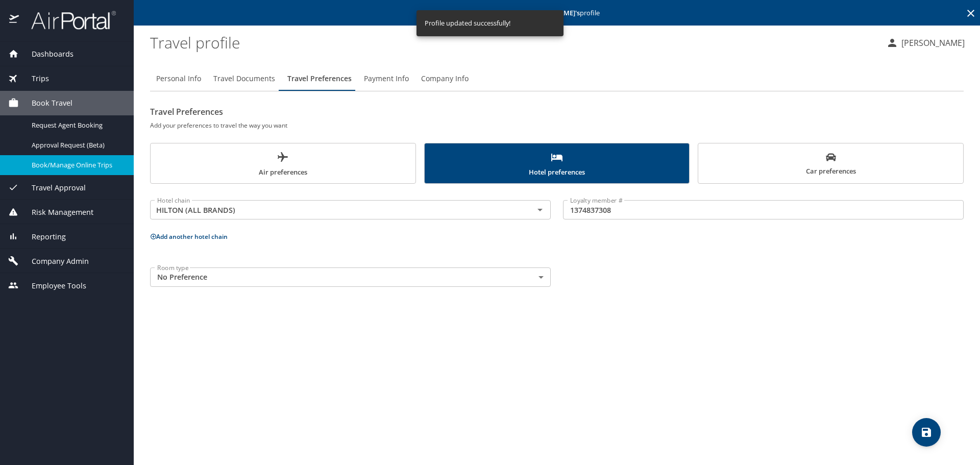
click at [791, 188] on div "Travel Preferences Add your preferences to travel the way you want Air preferen…" at bounding box center [557, 198] width 814 height 189
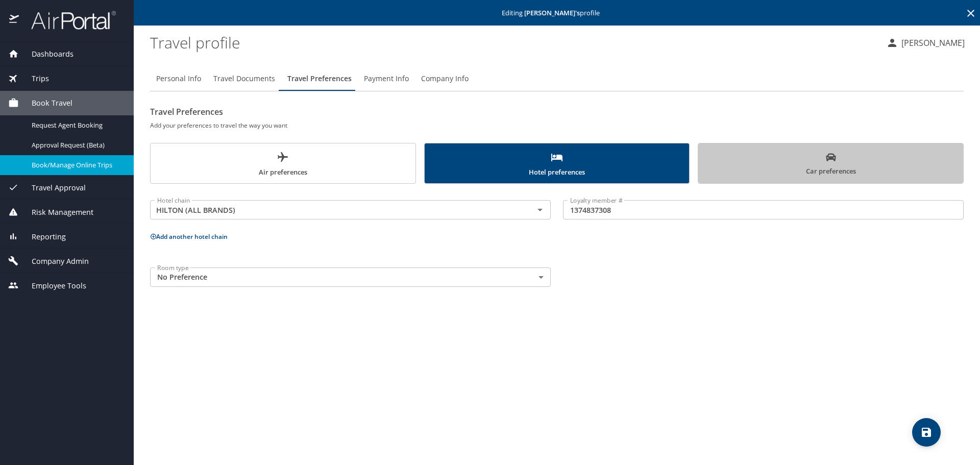
click at [797, 167] on span "Car preferences" at bounding box center [831, 164] width 253 height 25
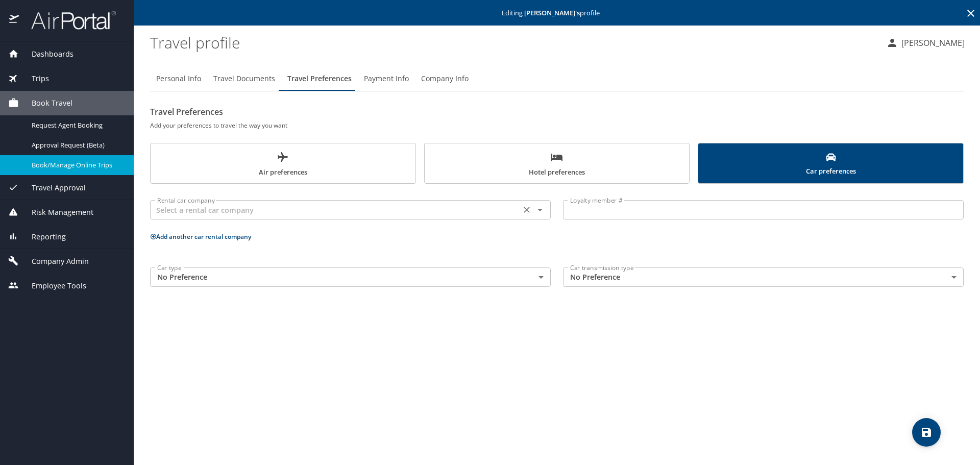
click at [391, 221] on div "Rental car company Rental car company" at bounding box center [350, 209] width 401 height 26
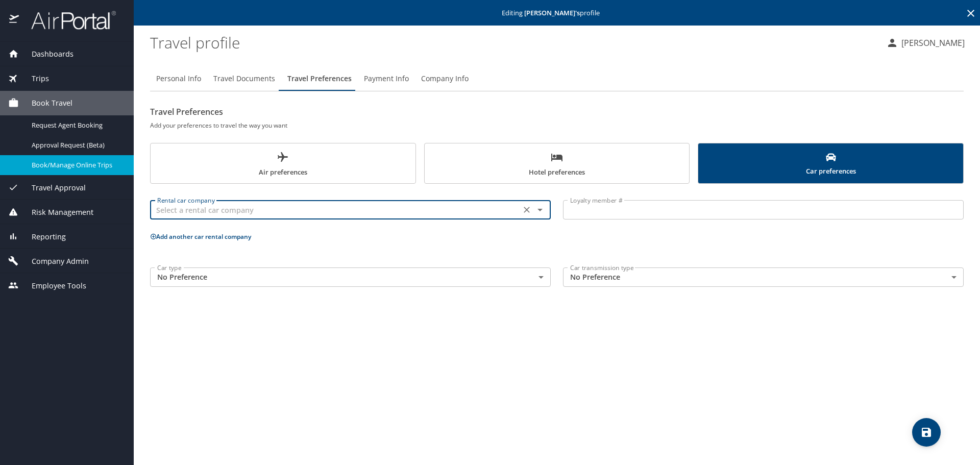
click at [380, 211] on input "text" at bounding box center [335, 209] width 365 height 13
click at [207, 245] on ul "National" at bounding box center [350, 235] width 401 height 27
drag, startPoint x: 209, startPoint y: 243, endPoint x: 221, endPoint y: 236, distance: 13.0
click at [210, 243] on li "National" at bounding box center [350, 235] width 401 height 18
type input "National"
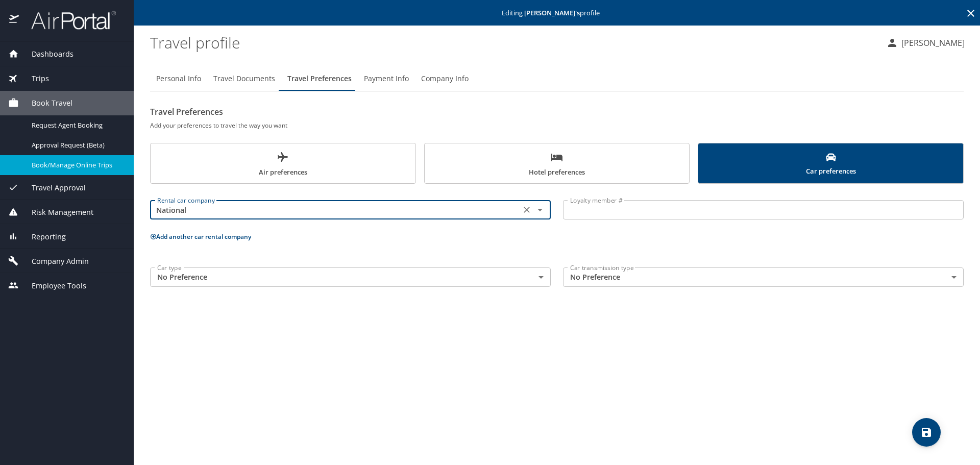
click at [674, 206] on input "Loyalty member #" at bounding box center [763, 209] width 401 height 19
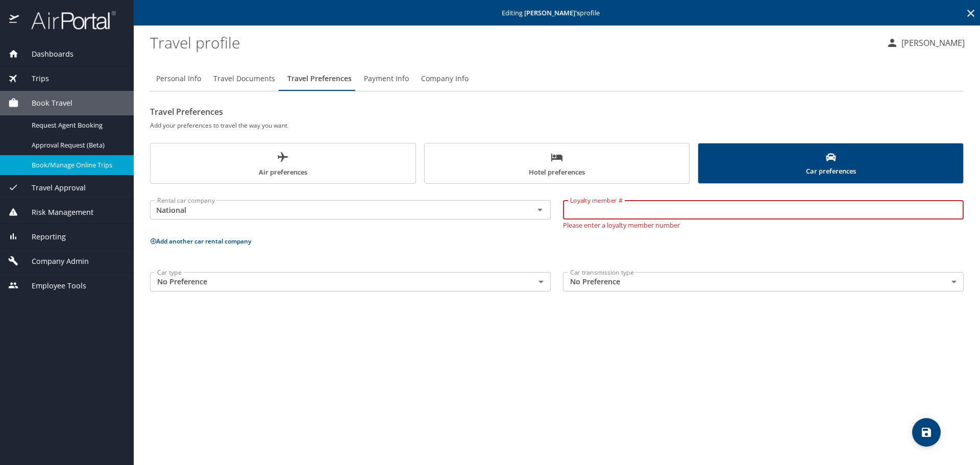
paste input "672166235"
type input "672166235"
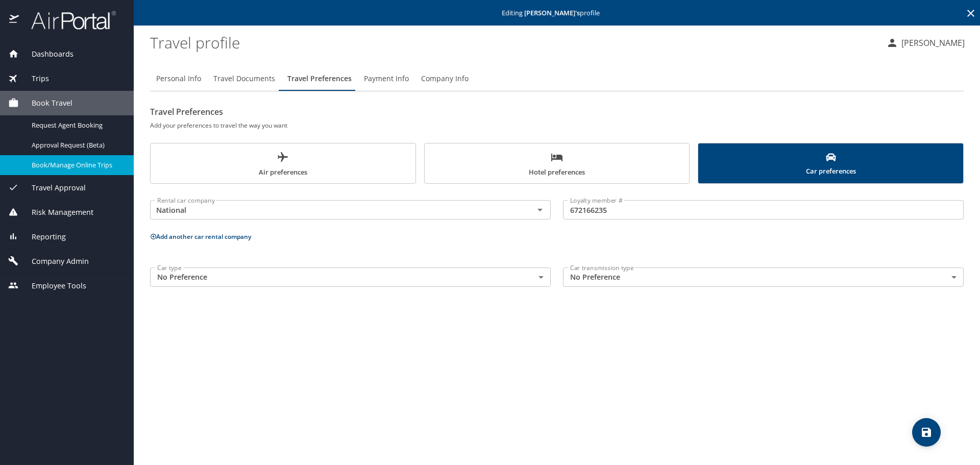
click at [646, 322] on div "Personal Info Travel Documents Travel Preferences Payment Info Company Info Tra…" at bounding box center [557, 261] width 814 height 407
click at [934, 426] on span "save" at bounding box center [926, 432] width 29 height 12
click at [437, 67] on button "Company Info" at bounding box center [445, 78] width 60 height 25
